Goal: Information Seeking & Learning: Find specific page/section

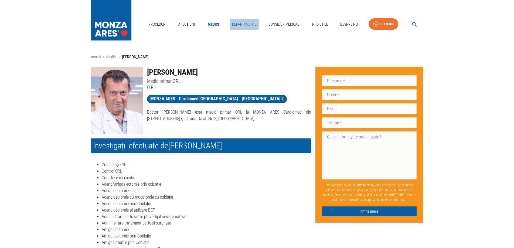
click at [245, 23] on link "Departamente" at bounding box center [244, 24] width 29 height 11
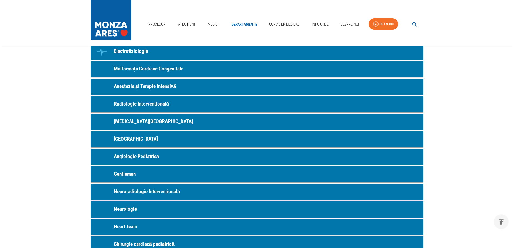
scroll to position [162, 0]
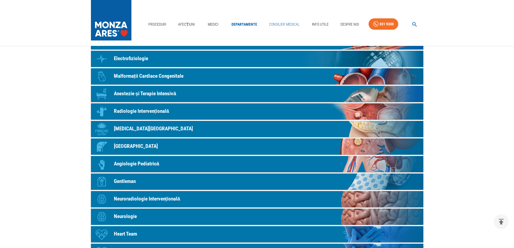
click at [281, 23] on link "Consilier Medical" at bounding box center [284, 24] width 35 height 11
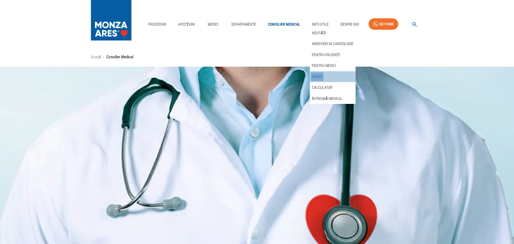
click at [314, 76] on link "Tarife" at bounding box center [317, 76] width 13 height 9
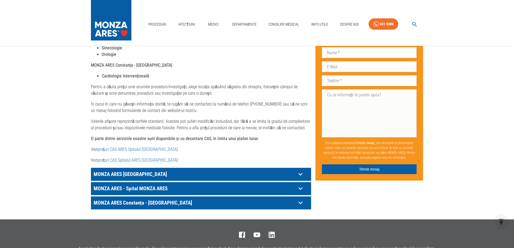
scroll to position [270, 0]
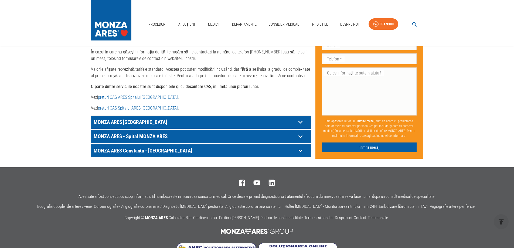
click at [147, 106] on link "prețuri CAS Spitalul ARES [GEOGRAPHIC_DATA]" at bounding box center [138, 108] width 80 height 5
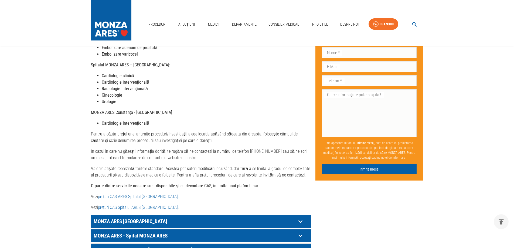
scroll to position [135, 0]
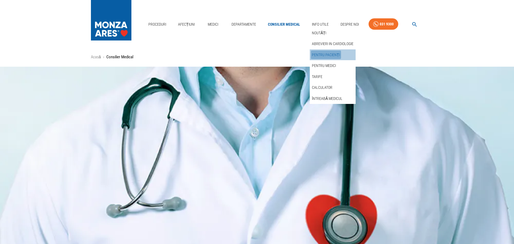
click at [324, 55] on link "Pentru pacienți" at bounding box center [326, 54] width 30 height 9
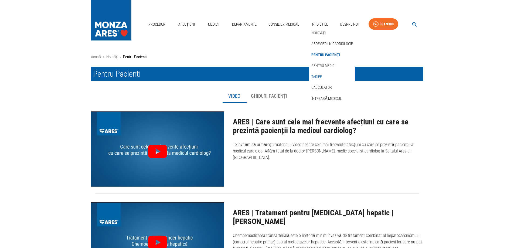
click at [318, 76] on link "Tarife" at bounding box center [316, 76] width 13 height 9
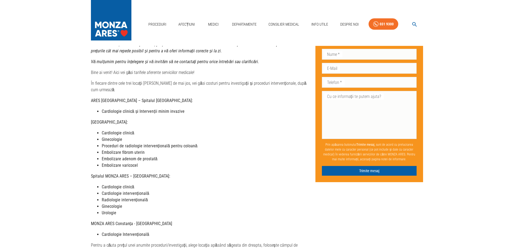
scroll to position [135, 0]
